Goal: Task Accomplishment & Management: Complete application form

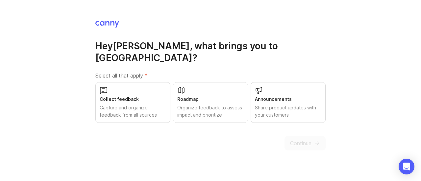
click at [125, 104] on div "Capture and organize feedback from all sources" at bounding box center [133, 111] width 66 height 14
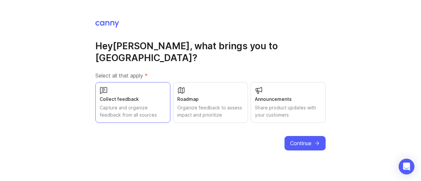
click at [305, 139] on span "Continue" at bounding box center [300, 143] width 21 height 8
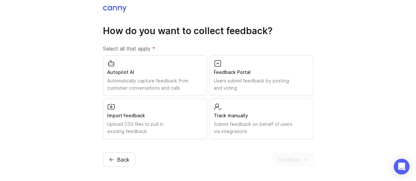
click at [235, 75] on div "Feedback Portal" at bounding box center [261, 72] width 95 height 7
click at [230, 115] on div "Track manually" at bounding box center [261, 115] width 95 height 7
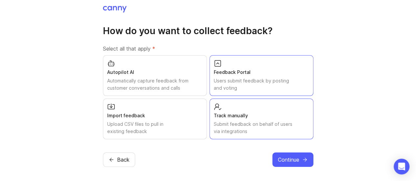
click at [173, 105] on div "Import feedback Upload CSV files to pull in existing feedback" at bounding box center [155, 119] width 104 height 41
click at [173, 76] on div "Autopilot AI Automatically capture feedback from customer conversations and cal…" at bounding box center [155, 75] width 104 height 41
click at [183, 72] on div "Autopilot AI" at bounding box center [154, 72] width 95 height 7
click at [214, 112] on div "Track manually" at bounding box center [261, 115] width 95 height 7
click at [180, 123] on div "Upload CSV files to pull in existing feedback" at bounding box center [154, 128] width 95 height 14
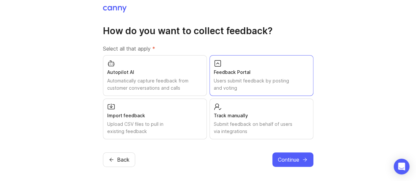
click at [289, 156] on span "Continue" at bounding box center [288, 160] width 21 height 8
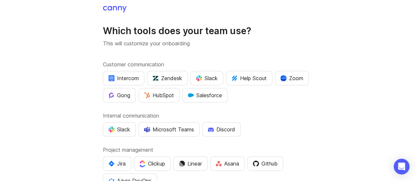
scroll to position [44, 0]
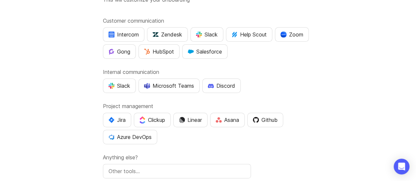
click at [173, 86] on div "Microsoft Teams" at bounding box center [169, 86] width 50 height 8
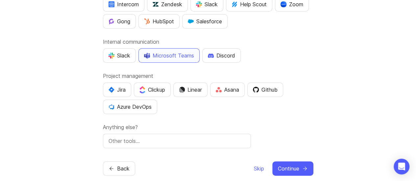
scroll to position [83, 0]
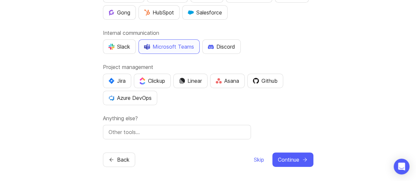
click at [280, 161] on span "Continue" at bounding box center [288, 160] width 21 height 8
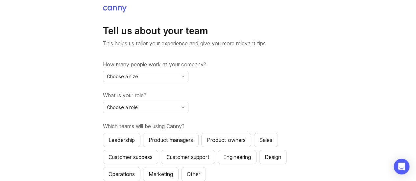
click at [153, 75] on div "Choose a size" at bounding box center [140, 76] width 74 height 11
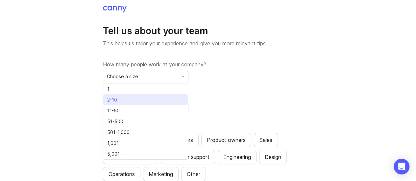
click at [152, 96] on li "2-10" at bounding box center [145, 99] width 85 height 11
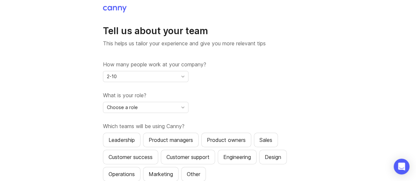
click at [150, 105] on div "Choose a role" at bounding box center [140, 107] width 74 height 11
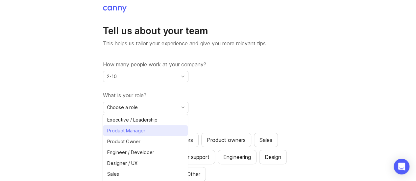
click at [146, 126] on li "Product Manager" at bounding box center [145, 130] width 85 height 11
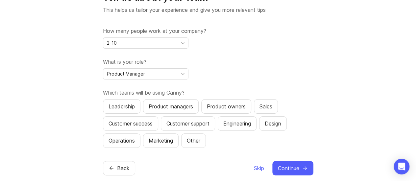
scroll to position [42, 0]
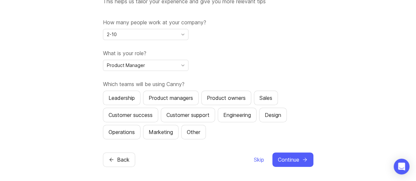
click at [169, 102] on button "Product managers" at bounding box center [171, 98] width 56 height 14
click at [157, 131] on div "Marketing" at bounding box center [161, 132] width 24 height 8
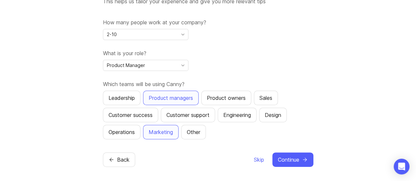
click at [116, 131] on div "Operations" at bounding box center [121, 132] width 26 height 8
click at [130, 115] on div "Customer success" at bounding box center [130, 115] width 44 height 8
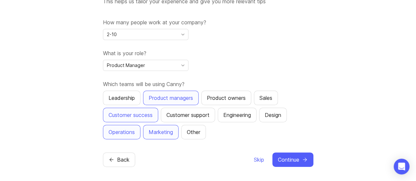
click at [182, 118] on button "Customer support" at bounding box center [188, 115] width 54 height 14
click at [235, 100] on div "Product owners" at bounding box center [226, 98] width 39 height 8
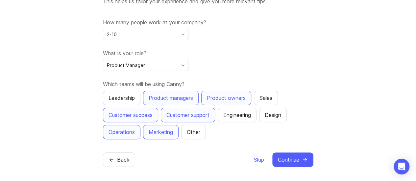
click at [293, 158] on span "Continue" at bounding box center [288, 160] width 21 height 8
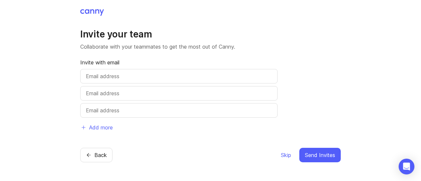
click at [141, 76] on input "text" at bounding box center [179, 76] width 186 height 8
click at [363, 116] on div "Invite your team Collaborate with your teammates to get the most out of [PERSON…" at bounding box center [210, 90] width 421 height 181
click at [279, 153] on div "Back Skip Send Invites" at bounding box center [210, 155] width 260 height 14
click at [285, 154] on span "Skip" at bounding box center [286, 155] width 10 height 8
click at [286, 158] on span "Skip" at bounding box center [286, 155] width 10 height 8
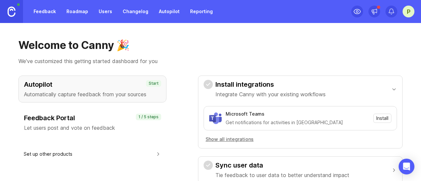
click at [78, 11] on link "Roadmap" at bounding box center [77, 12] width 30 height 12
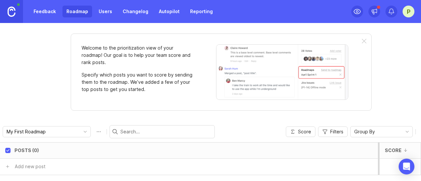
click at [108, 12] on link "Users" at bounding box center [105, 12] width 21 height 12
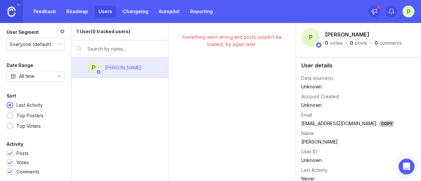
click at [132, 11] on link "Changelog" at bounding box center [136, 12] width 34 height 12
click at [164, 12] on link "Autopilot" at bounding box center [169, 12] width 29 height 12
